Goal: Task Accomplishment & Management: Use online tool/utility

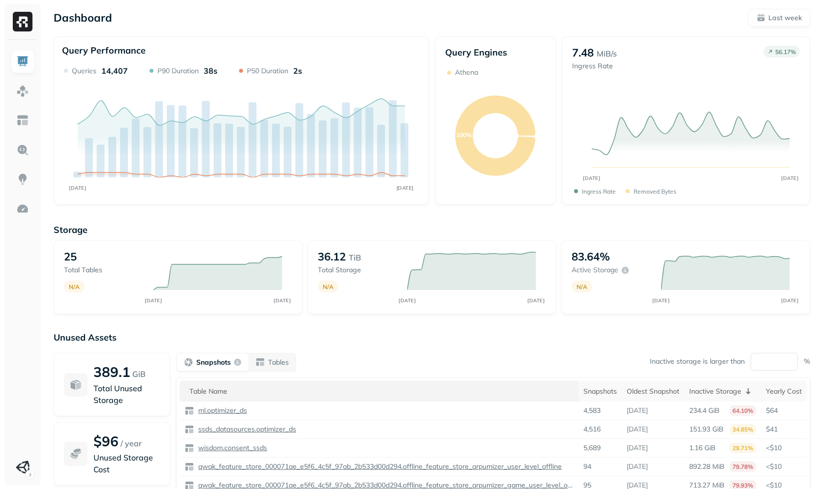
scroll to position [58, 0]
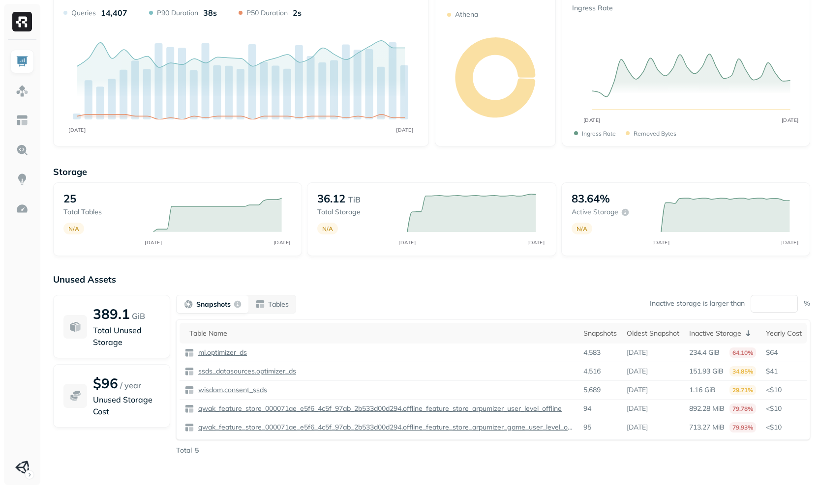
click at [243, 291] on div "Unused Assets 389.1 GiB Total Unused Storage $96 / year Unused Storage Cost Sna…" at bounding box center [431, 372] width 757 height 197
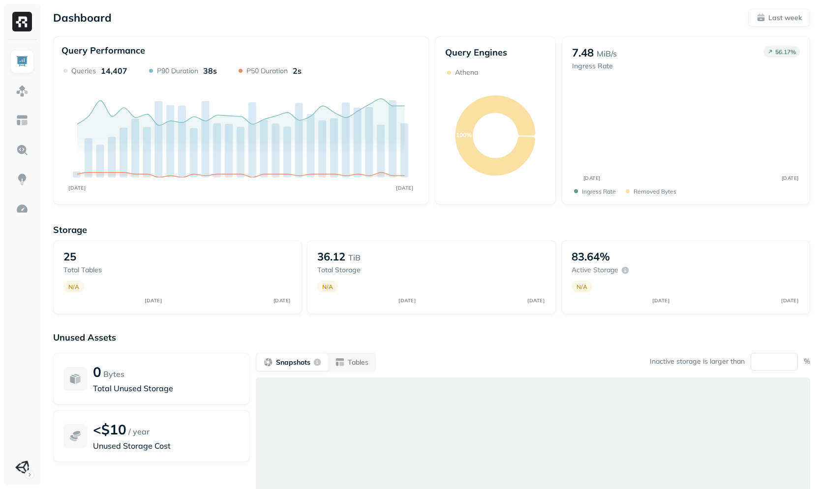
scroll to position [58, 0]
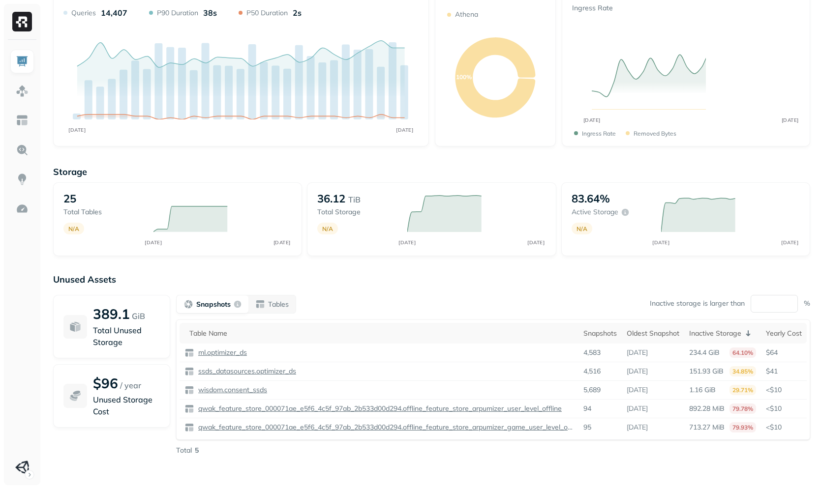
click at [253, 273] on div "Storage 25 Total tables N/A AUG [DATE] 36.12 TiB Total storage N/A AUG [DATE] 8…" at bounding box center [431, 318] width 757 height 324
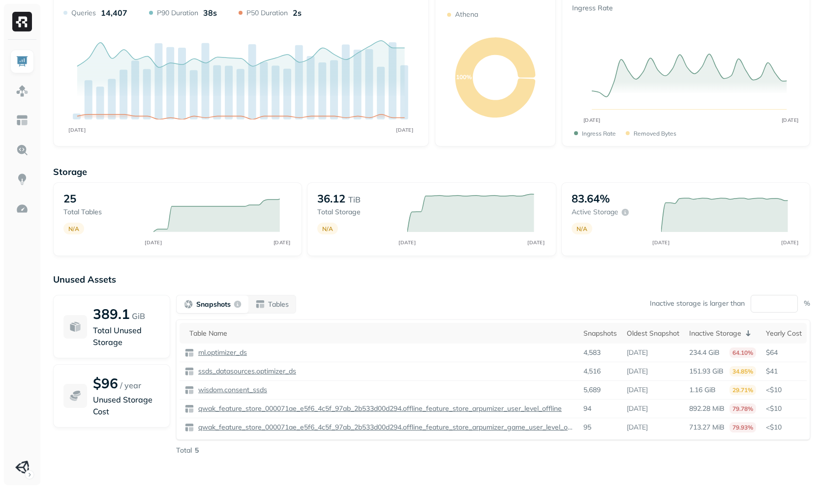
click at [268, 314] on div "Snapshots Tables Inactive storage is larger than ** % Table Name Snapshots Olde…" at bounding box center [493, 375] width 634 height 160
drag, startPoint x: 268, startPoint y: 313, endPoint x: 269, endPoint y: 307, distance: 5.5
click at [268, 313] on button "Tables" at bounding box center [271, 304] width 47 height 18
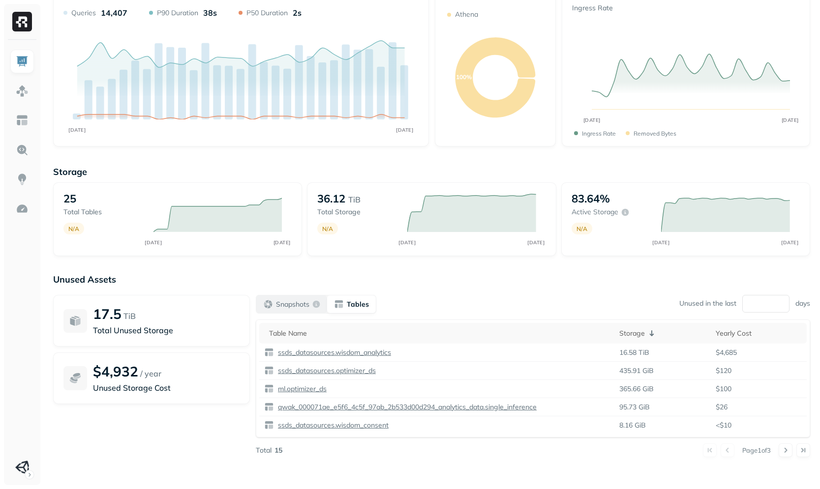
click at [264, 304] on div "Snapshots" at bounding box center [291, 304] width 57 height 10
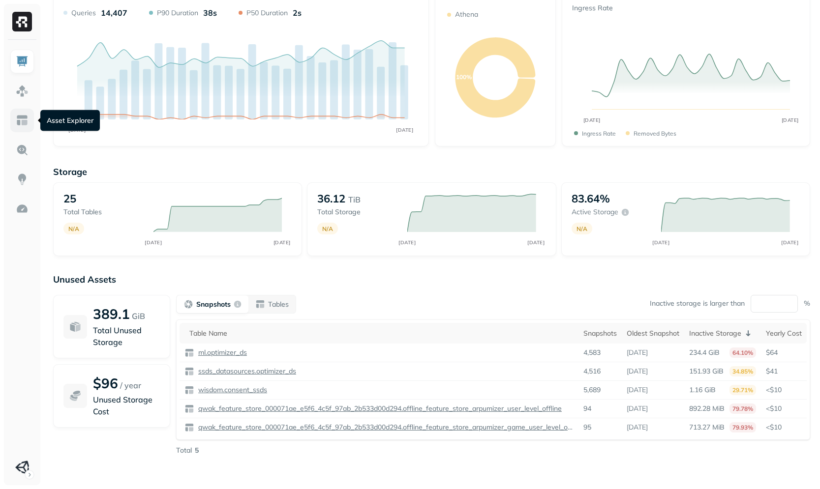
click at [15, 114] on link at bounding box center [22, 121] width 24 height 24
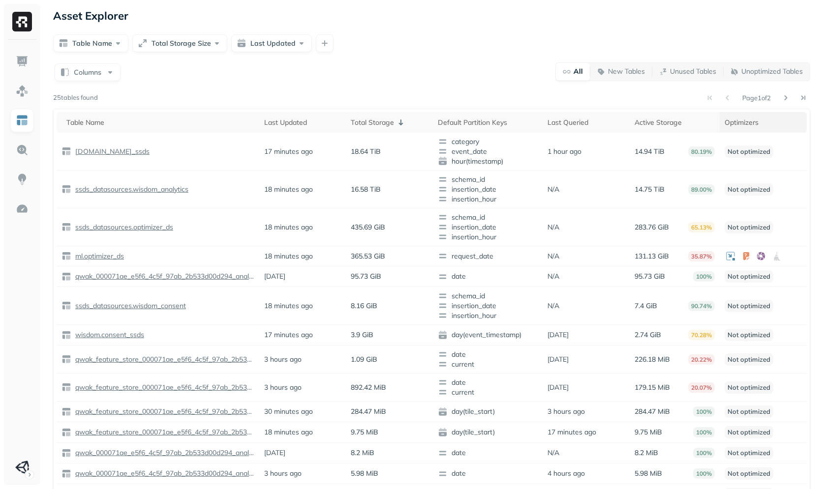
click at [745, 123] on div "Optimizers" at bounding box center [762, 122] width 77 height 9
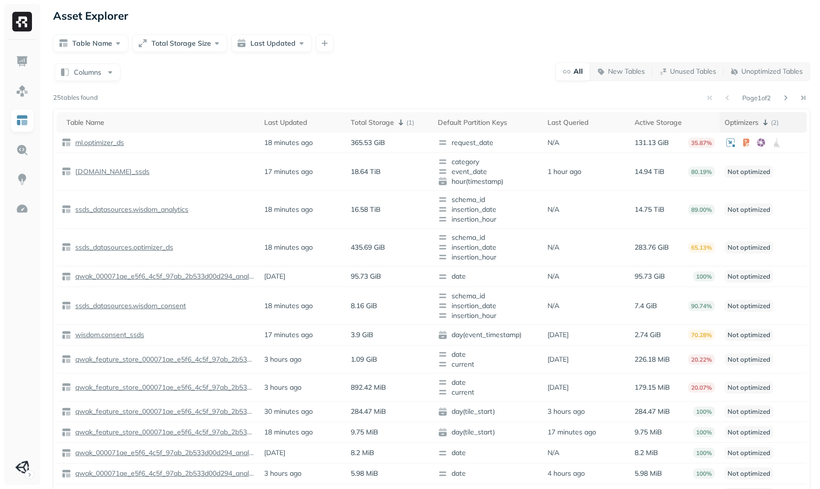
click at [739, 121] on div "Optimizers ( 2 )" at bounding box center [762, 123] width 77 height 12
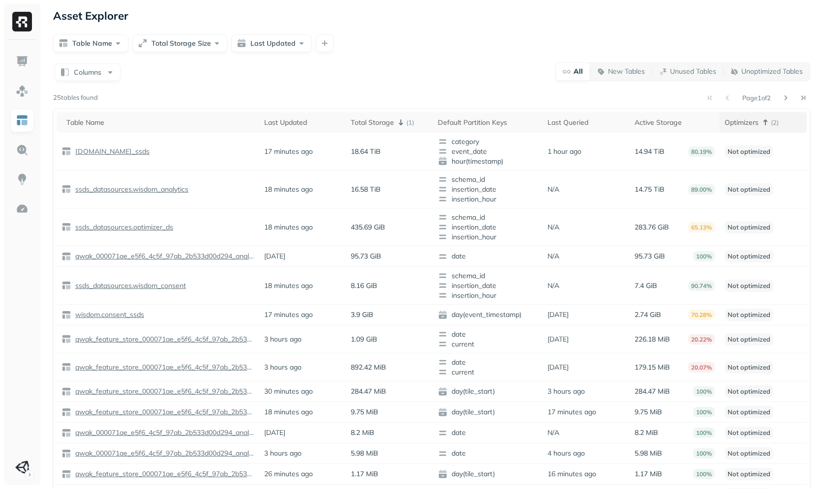
click at [739, 123] on div "Optimizers ( 2 )" at bounding box center [762, 123] width 77 height 12
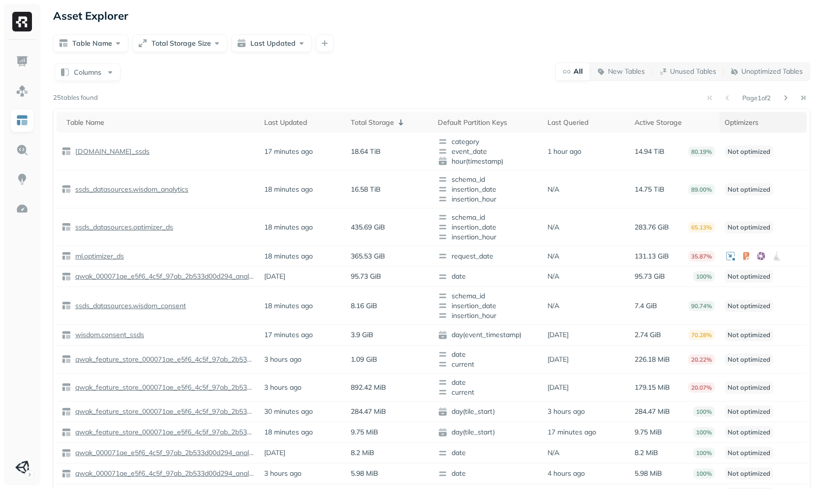
click at [739, 123] on div "Optimizers" at bounding box center [762, 122] width 77 height 9
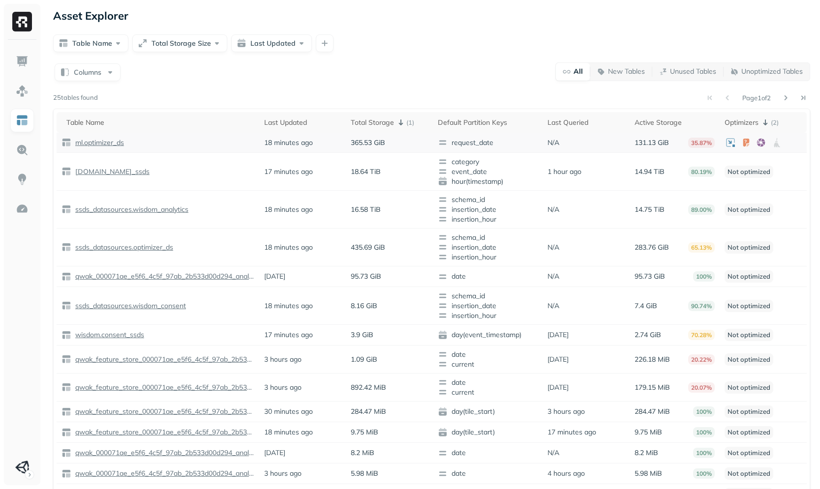
click at [104, 141] on p "ml.optimizer_ds" at bounding box center [98, 142] width 51 height 9
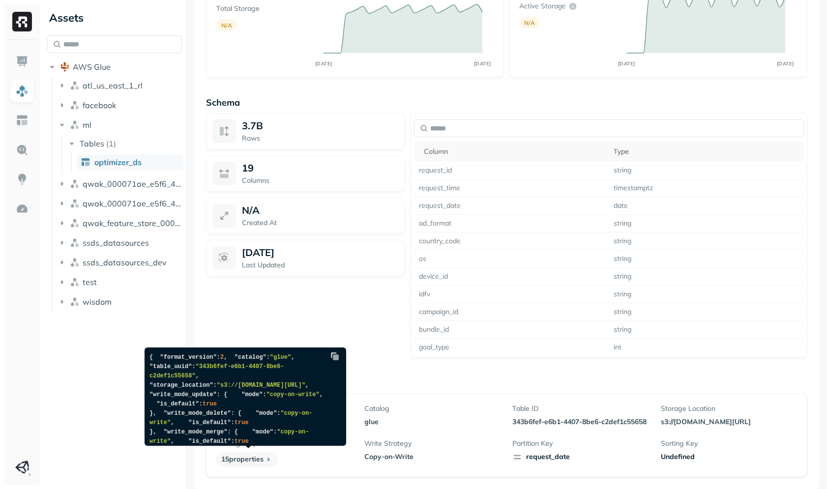
scroll to position [264, 0]
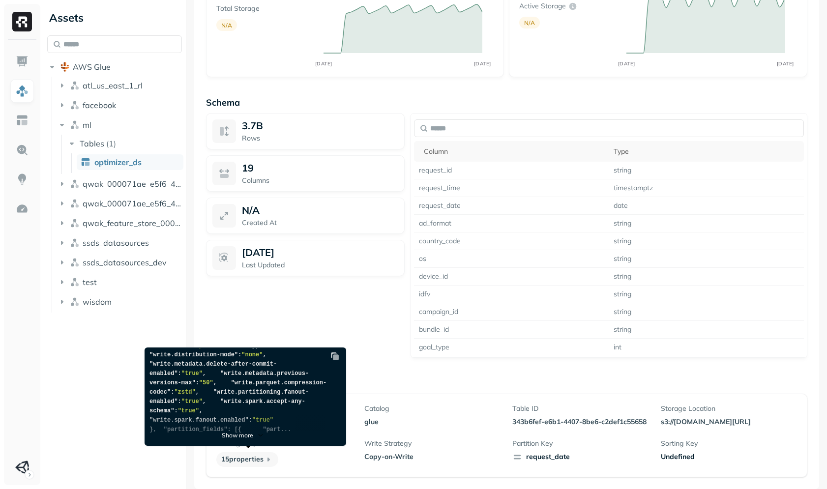
click at [321, 325] on div "3.7B Rows 19 Columns N/A Created At Sep 3, 2025 Last Updated" at bounding box center [305, 235] width 199 height 245
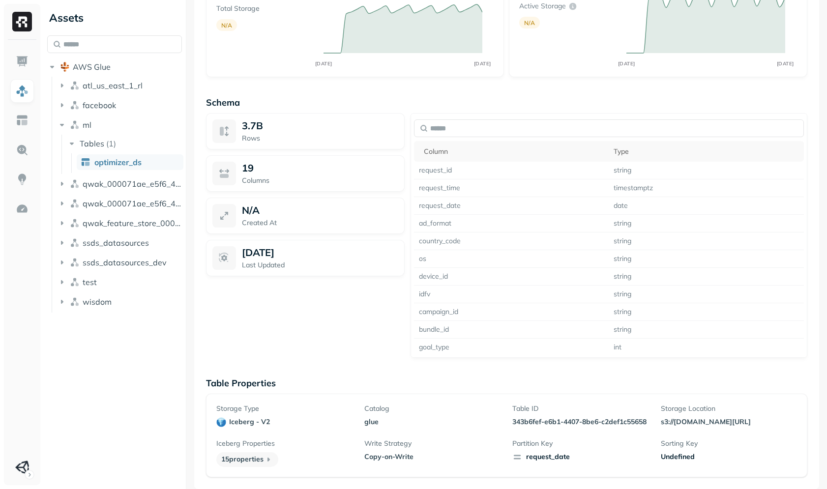
scroll to position [0, 0]
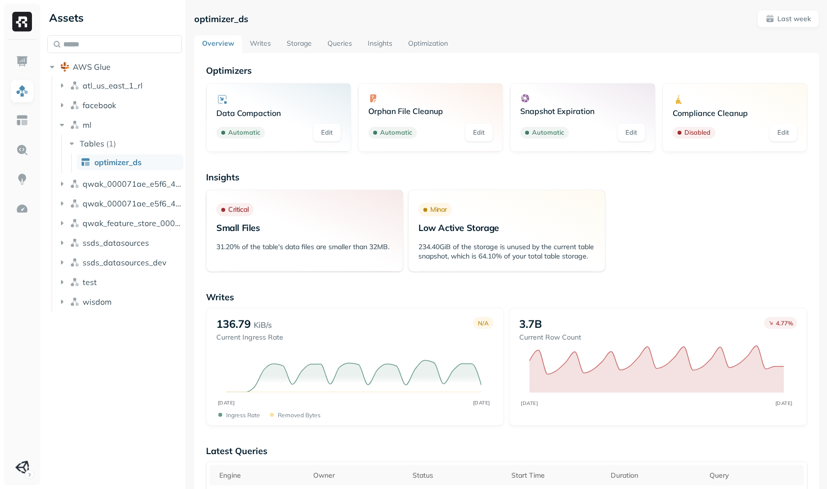
click at [423, 41] on link "Optimization" at bounding box center [428, 44] width 56 height 18
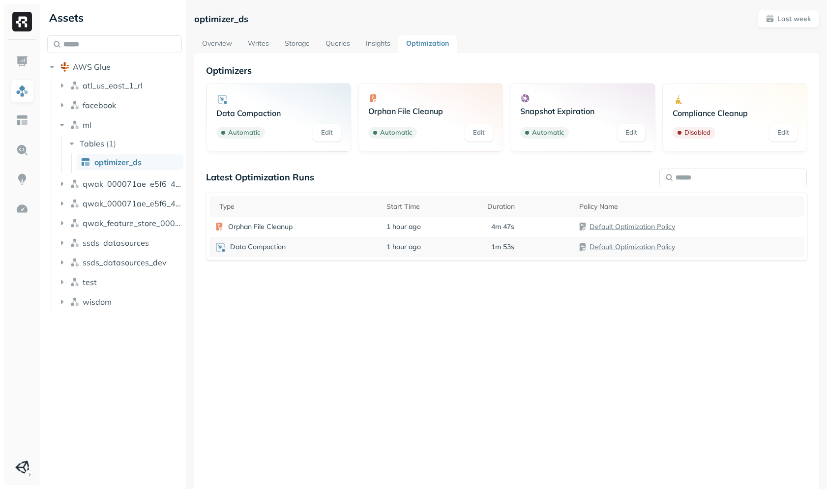
click at [301, 242] on div "Data Compaction" at bounding box center [295, 247] width 162 height 12
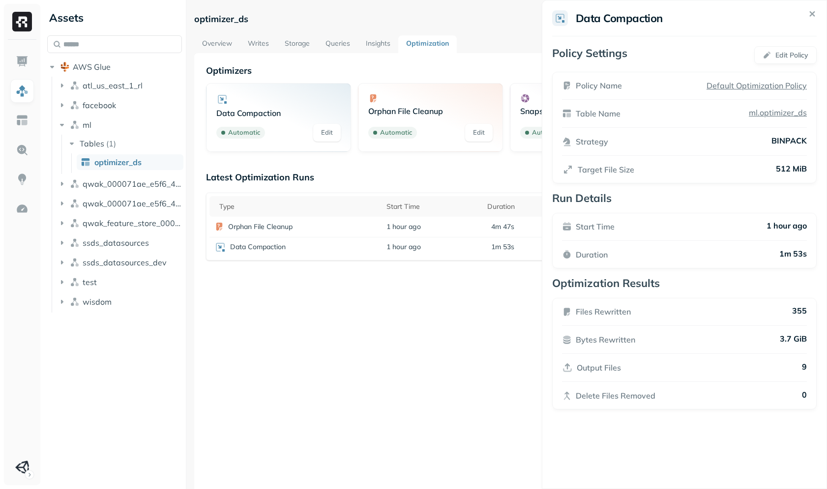
click at [513, 323] on html "Assets AWS Glue atl_us_east_1_rl facebook ml Tables ( 1 ) optimizer_ds qwak_000…" at bounding box center [413, 244] width 827 height 489
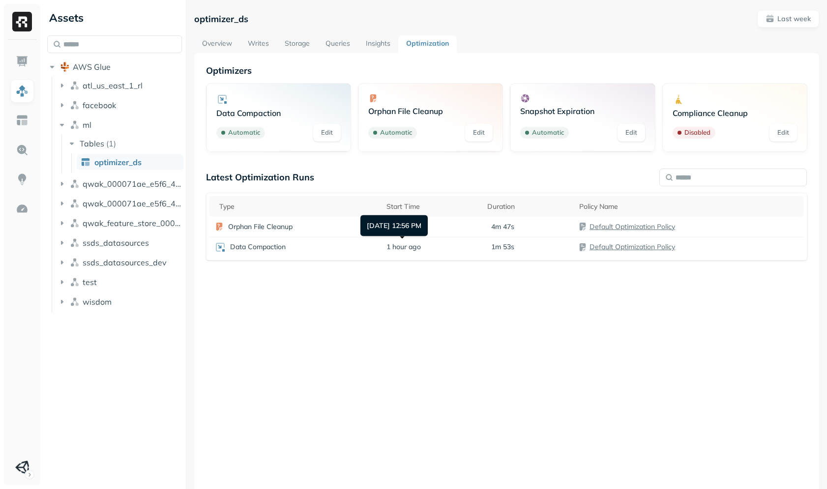
drag, startPoint x: 384, startPoint y: 229, endPoint x: 316, endPoint y: 224, distance: 68.1
click at [384, 229] on div "Sep 3, 2025 12:56 PM Sep 3, 2025 12:56 PM" at bounding box center [393, 225] width 67 height 21
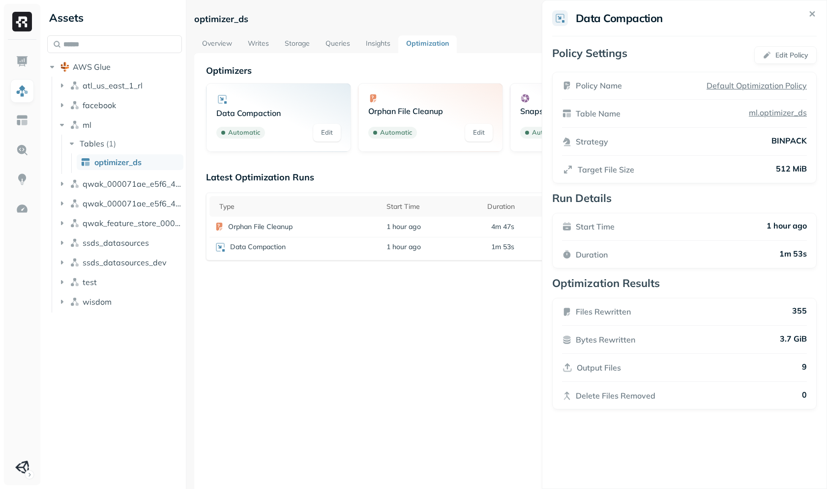
click at [342, 226] on html "Assets AWS Glue atl_us_east_1_rl facebook ml Tables ( 1 ) optimizer_ds qwak_000…" at bounding box center [413, 244] width 827 height 489
click at [345, 219] on td "Orphan File Cleanup" at bounding box center [295, 227] width 172 height 20
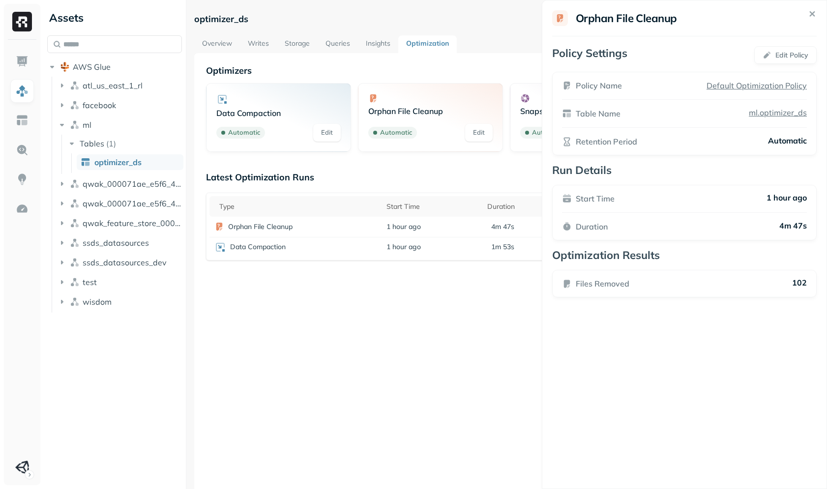
click at [462, 324] on html "Assets AWS Glue atl_us_east_1_rl facebook ml Tables ( 1 ) optimizer_ds qwak_000…" at bounding box center [413, 244] width 827 height 489
click at [328, 256] on td "Data Compaction" at bounding box center [295, 247] width 172 height 20
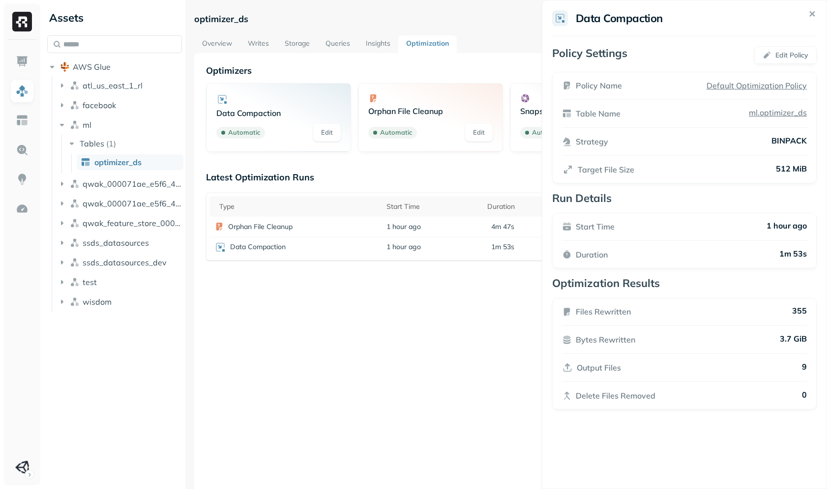
click at [380, 339] on html "Assets AWS Glue atl_us_east_1_rl facebook ml Tables ( 1 ) optimizer_ds qwak_000…" at bounding box center [413, 244] width 827 height 489
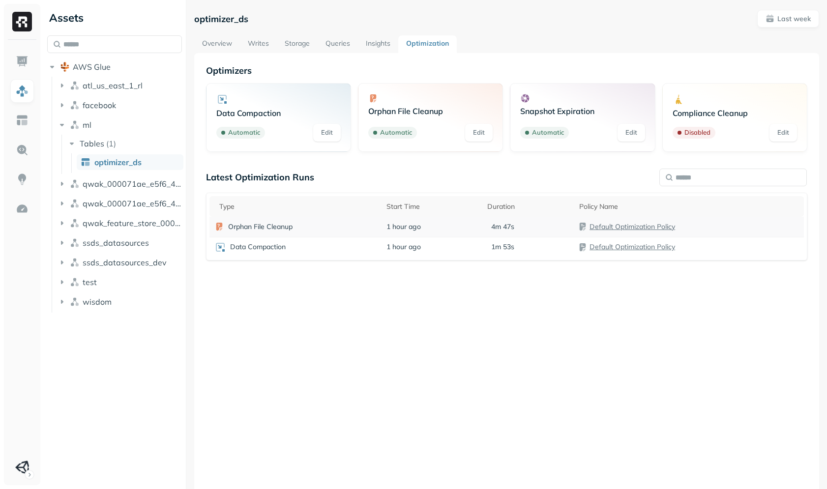
click at [305, 228] on div "Orphan File Cleanup" at bounding box center [295, 227] width 162 height 10
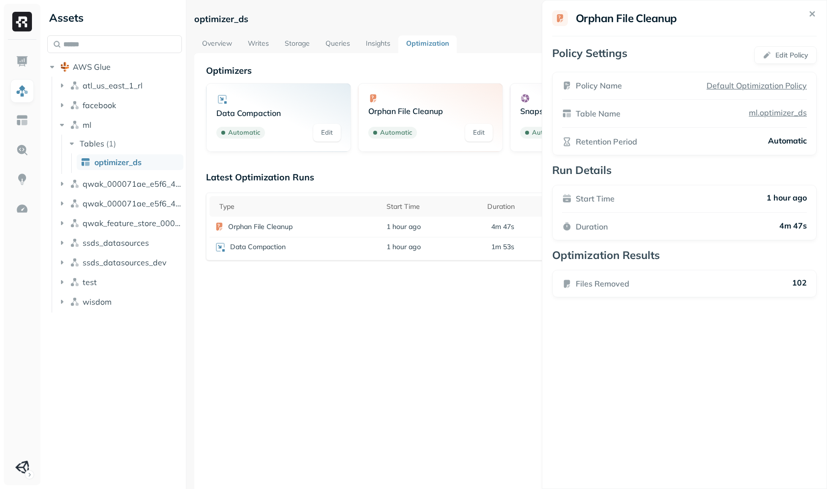
click at [447, 299] on html "Assets AWS Glue atl_us_east_1_rl facebook ml Tables ( 1 ) optimizer_ds qwak_000…" at bounding box center [413, 244] width 827 height 489
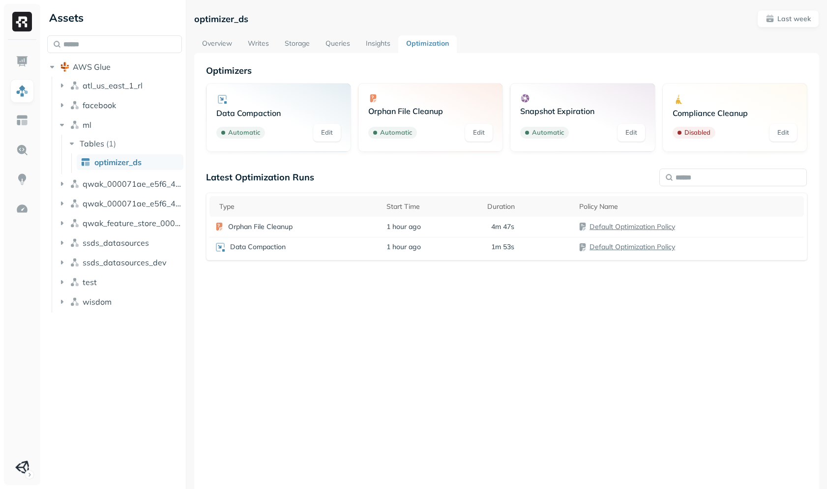
click at [299, 35] on link "Storage" at bounding box center [297, 44] width 41 height 18
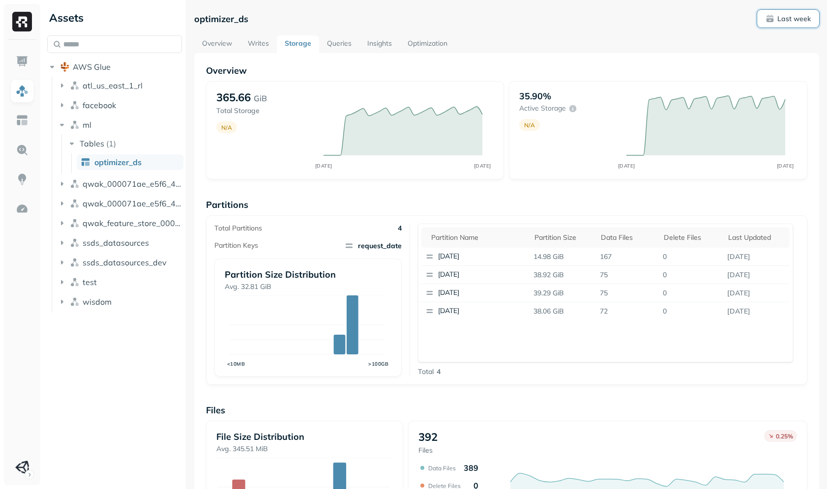
click at [766, 22] on span "Last week" at bounding box center [788, 18] width 45 height 9
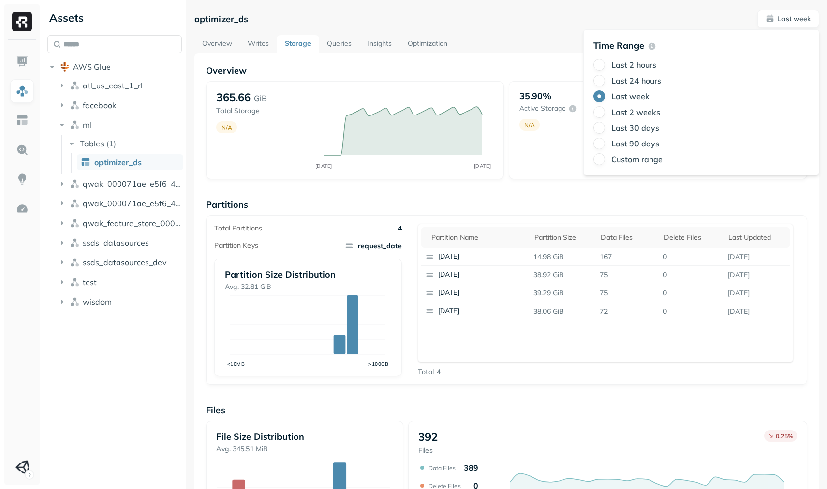
click at [625, 81] on label "Last 24 hours" at bounding box center [636, 81] width 50 height 10
click at [605, 81] on button "Last 24 hours" at bounding box center [599, 81] width 12 height 12
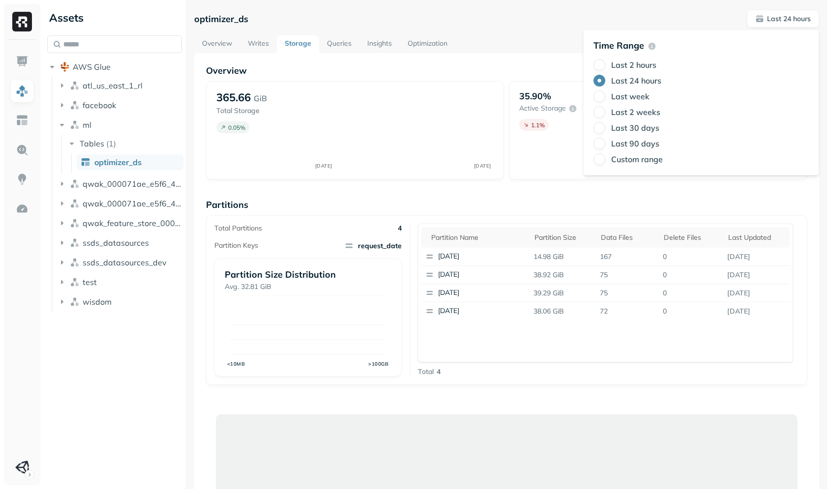
click at [520, 32] on div "optimizer_ds Last 24 hours Overview Writes Storage Queries Insights Optimizatio…" at bounding box center [506, 458] width 625 height 896
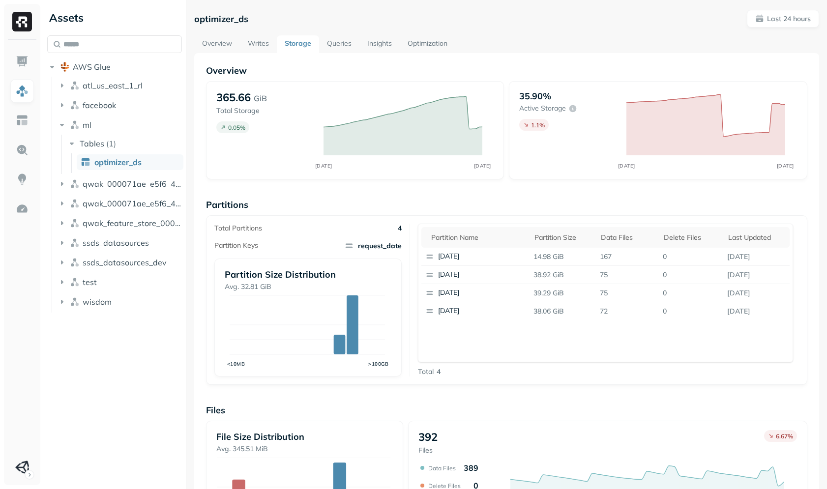
click at [417, 39] on link "Optimization" at bounding box center [428, 44] width 56 height 18
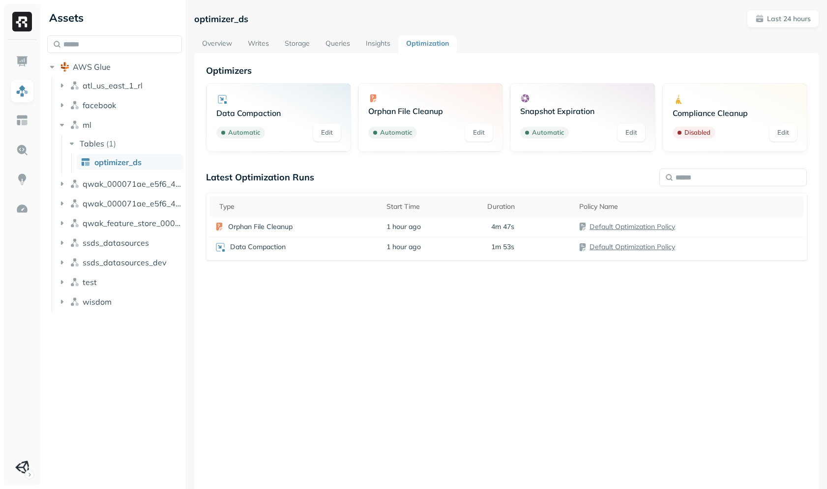
click at [627, 134] on link "Edit" at bounding box center [632, 133] width 28 height 18
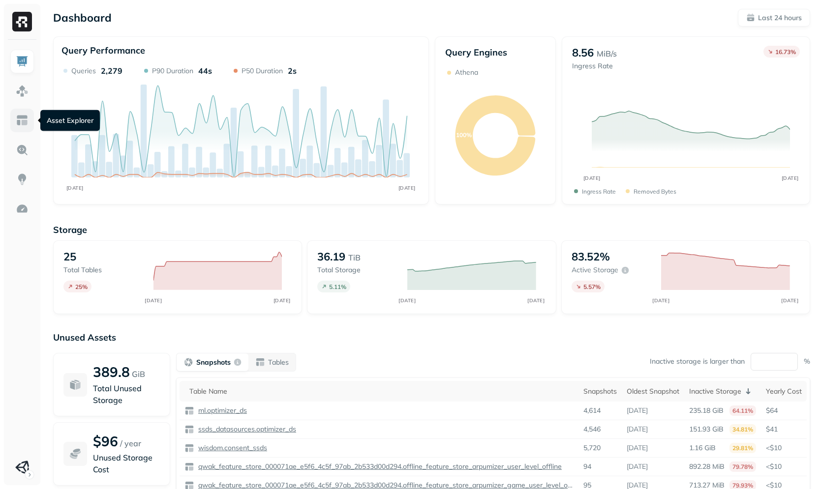
click at [27, 127] on link at bounding box center [22, 121] width 24 height 24
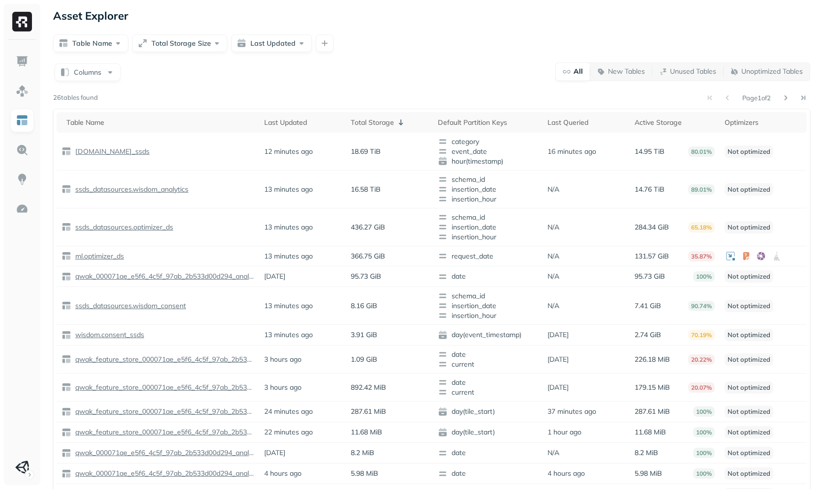
click at [359, 89] on div "Columns All New Tables Unused Tables Unoptimized Tables Page 1 of 2 26 tables f…" at bounding box center [431, 305] width 757 height 487
